Goal: Task Accomplishment & Management: Use online tool/utility

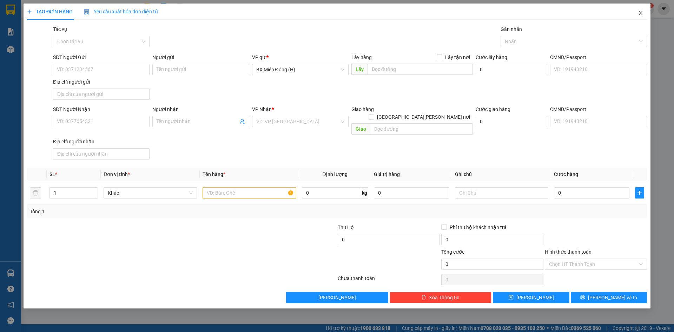
click at [642, 13] on icon "close" at bounding box center [641, 13] width 6 height 6
